Goal: Find specific page/section: Find specific page/section

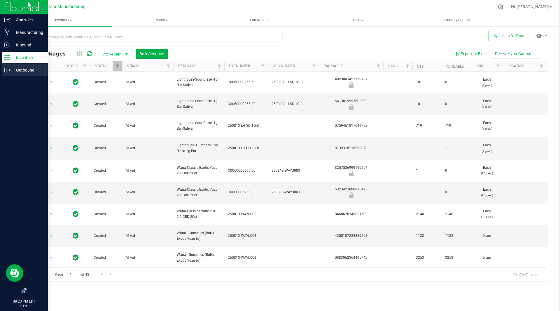
click at [31, 75] on div "Outbound" at bounding box center [25, 70] width 46 height 12
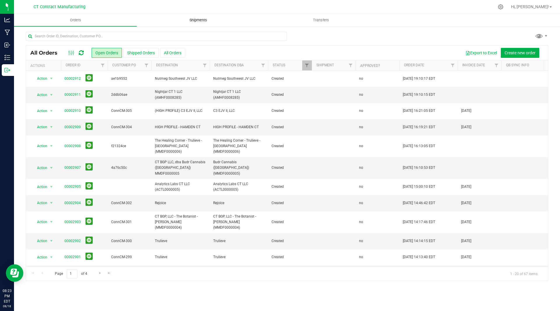
click at [202, 21] on span "Shipments" at bounding box center [198, 19] width 33 height 5
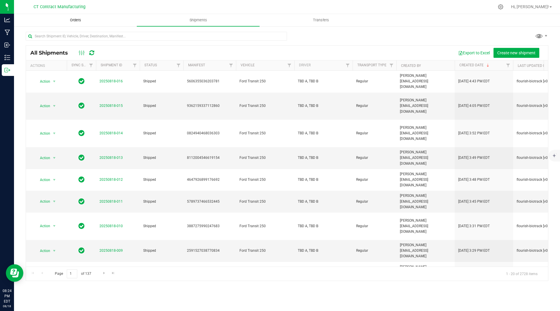
click at [78, 19] on span "Orders" at bounding box center [75, 19] width 27 height 5
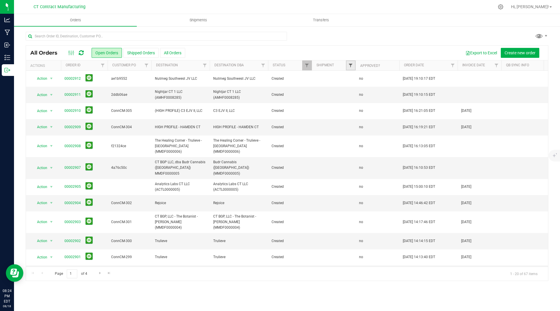
click at [352, 65] on span "Filter" at bounding box center [350, 65] width 5 height 5
click at [325, 49] on div "Export to Excel Create new order" at bounding box center [364, 53] width 358 height 10
click at [154, 19] on uib-tab-heading "Shipments" at bounding box center [198, 20] width 122 height 12
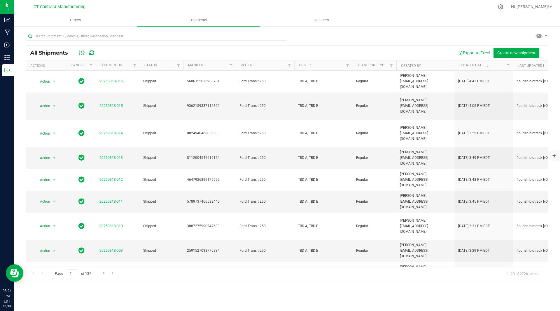
click at [96, 54] on div at bounding box center [87, 52] width 20 height 7
click at [92, 54] on icon at bounding box center [91, 53] width 5 height 6
click at [73, 19] on span "Orders" at bounding box center [75, 19] width 27 height 5
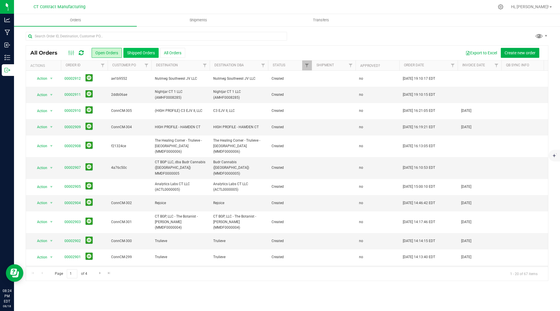
click at [144, 50] on button "Shipped Orders" at bounding box center [140, 53] width 35 height 10
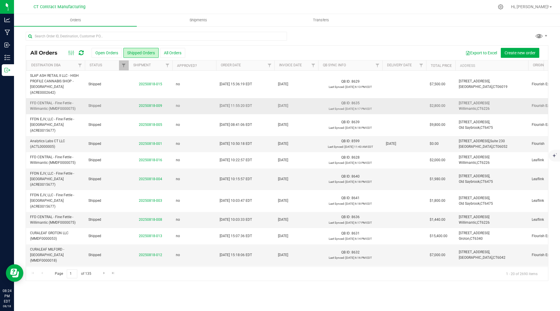
scroll to position [0, 183]
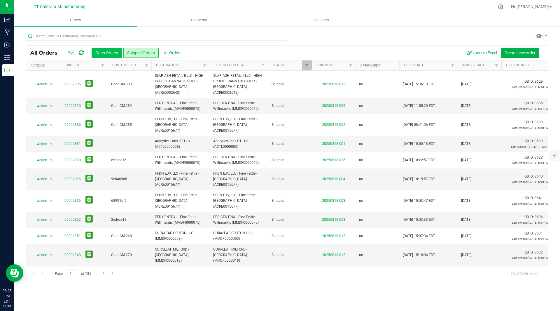
click at [107, 51] on button "Open Orders" at bounding box center [107, 53] width 30 height 10
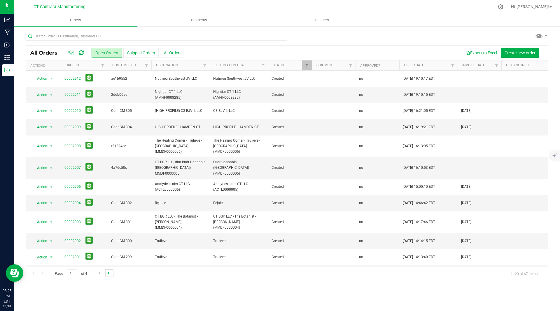
click at [109, 274] on span "Go to the last page" at bounding box center [109, 272] width 5 height 5
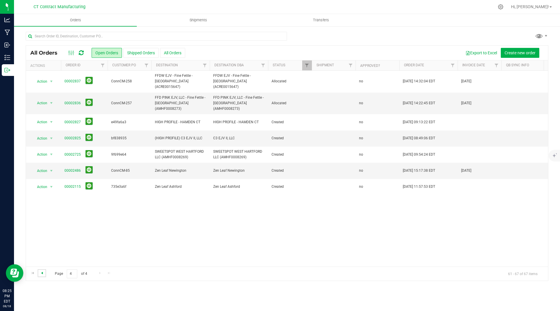
click at [42, 272] on span "Go to the previous page" at bounding box center [42, 272] width 5 height 5
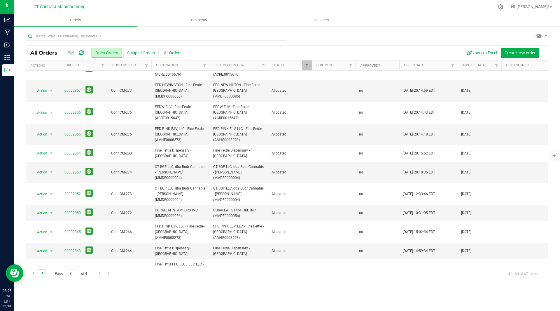
click at [42, 272] on span "Go to the previous page" at bounding box center [42, 272] width 5 height 5
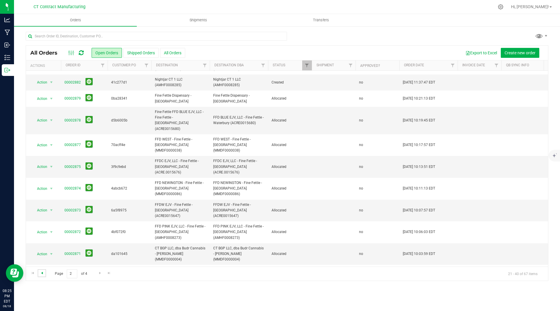
click at [42, 274] on span "Go to the previous page" at bounding box center [42, 272] width 5 height 5
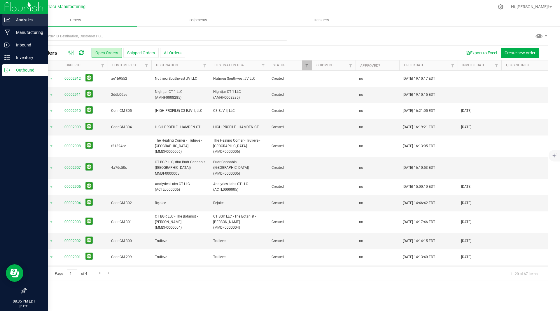
click at [35, 20] on p "Analytics" at bounding box center [27, 19] width 35 height 7
